Goal: Task Accomplishment & Management: Use online tool/utility

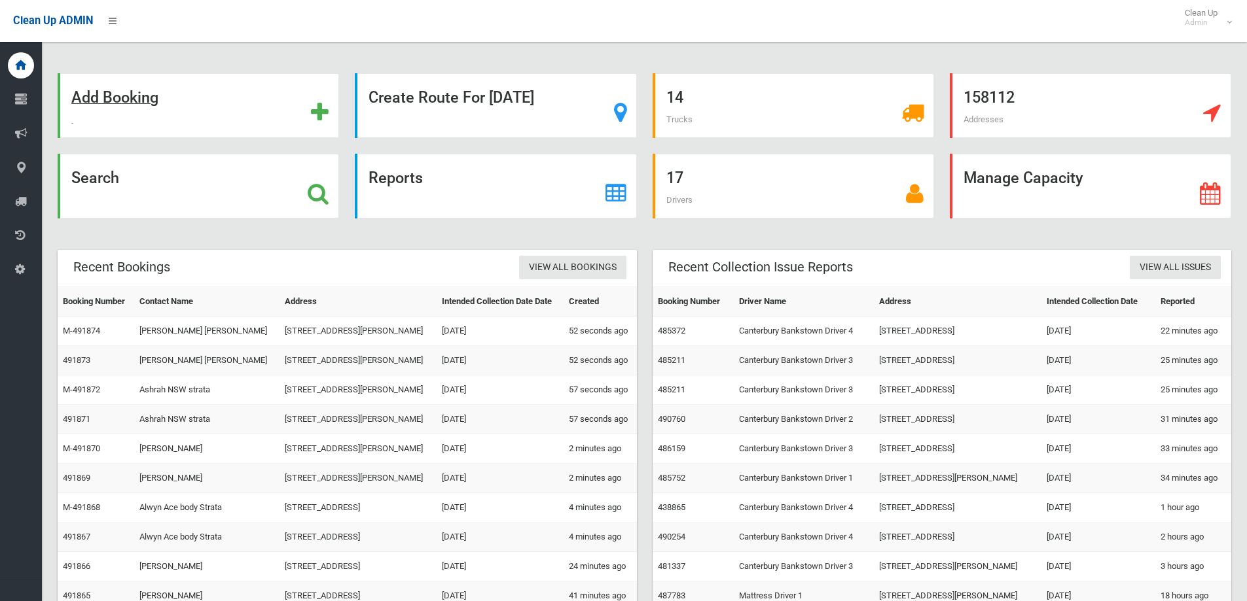
click at [134, 99] on strong "Add Booking" at bounding box center [114, 97] width 87 height 18
click at [102, 182] on strong "Search" at bounding box center [95, 178] width 48 height 18
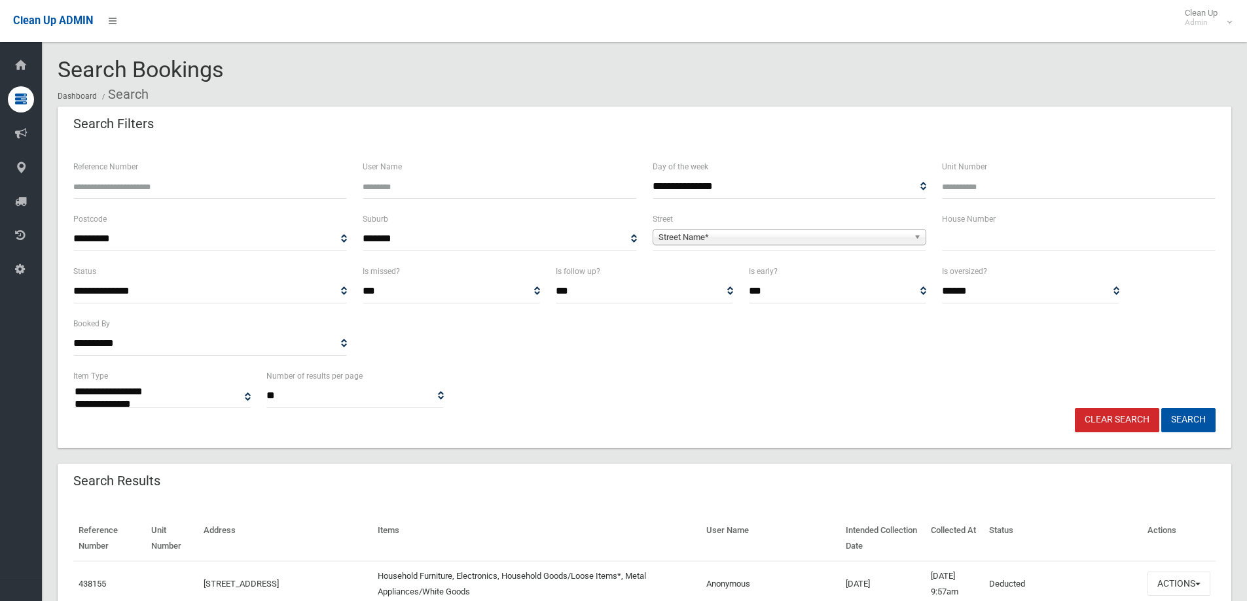
select select
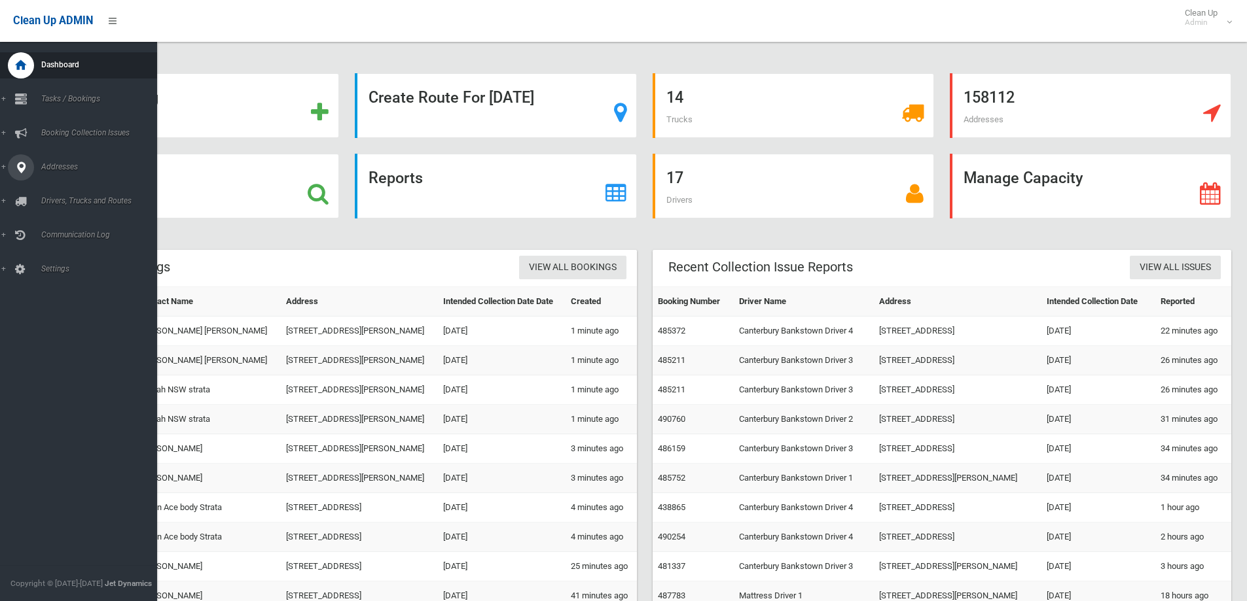
click at [73, 166] on span "Addresses" at bounding box center [102, 166] width 130 height 9
click at [73, 188] on span "All Addresses" at bounding box center [96, 189] width 118 height 9
